Goal: Task Accomplishment & Management: Manage account settings

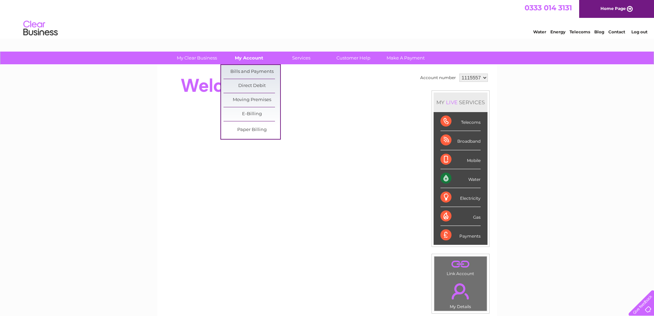
click at [249, 62] on link "My Account" at bounding box center [249, 58] width 57 height 13
click at [249, 71] on link "Bills and Payments" at bounding box center [252, 72] width 57 height 14
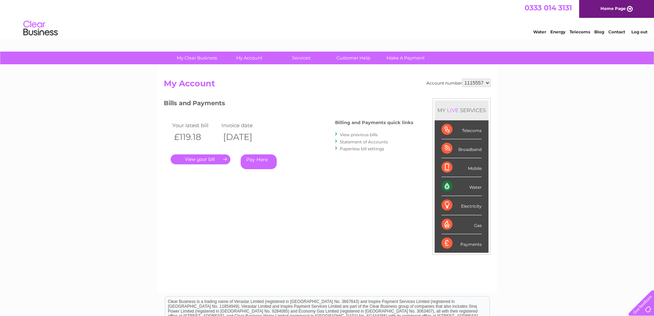
click at [189, 159] on link "." at bounding box center [201, 159] width 60 height 10
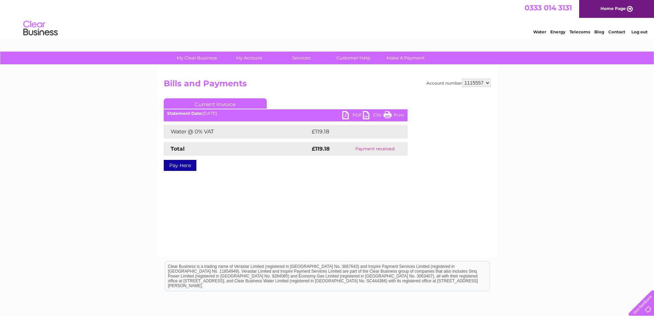
click at [344, 118] on link "PDF" at bounding box center [352, 116] width 21 height 10
